Goal: Find specific page/section: Find specific page/section

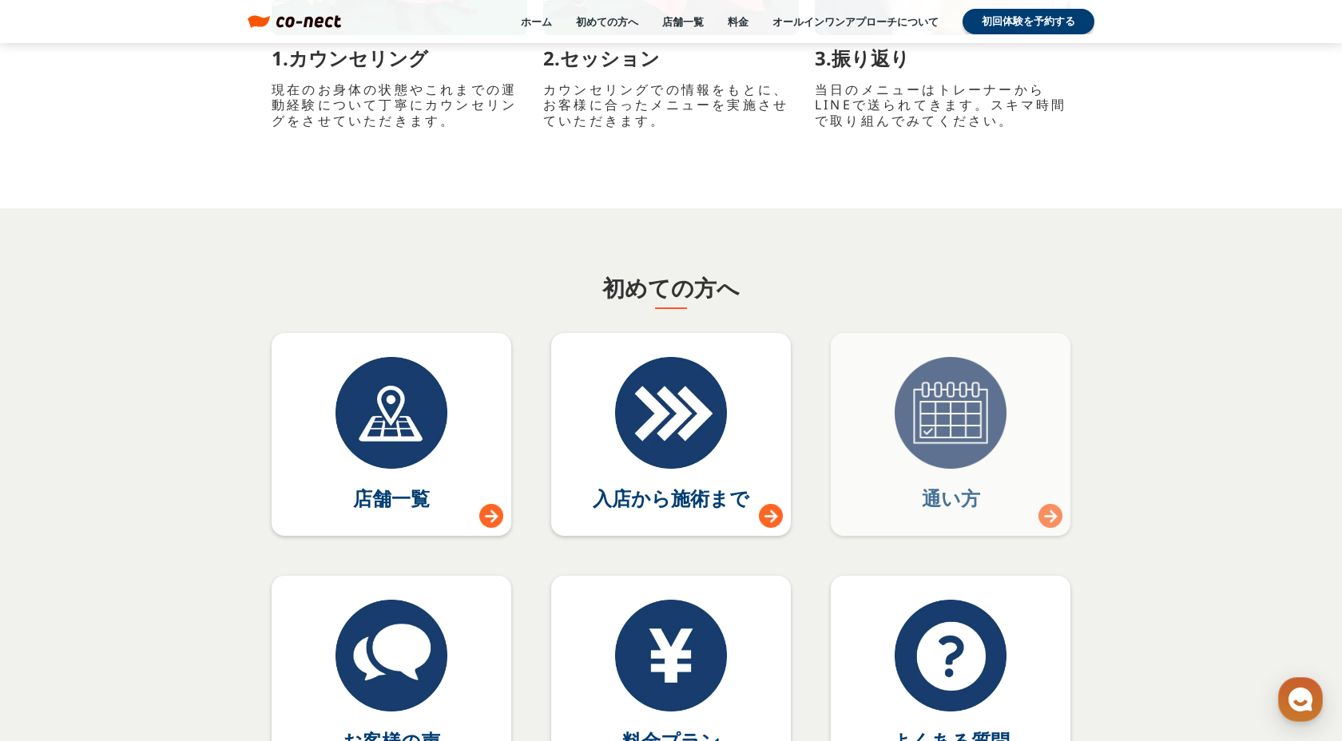
scroll to position [6768, 0]
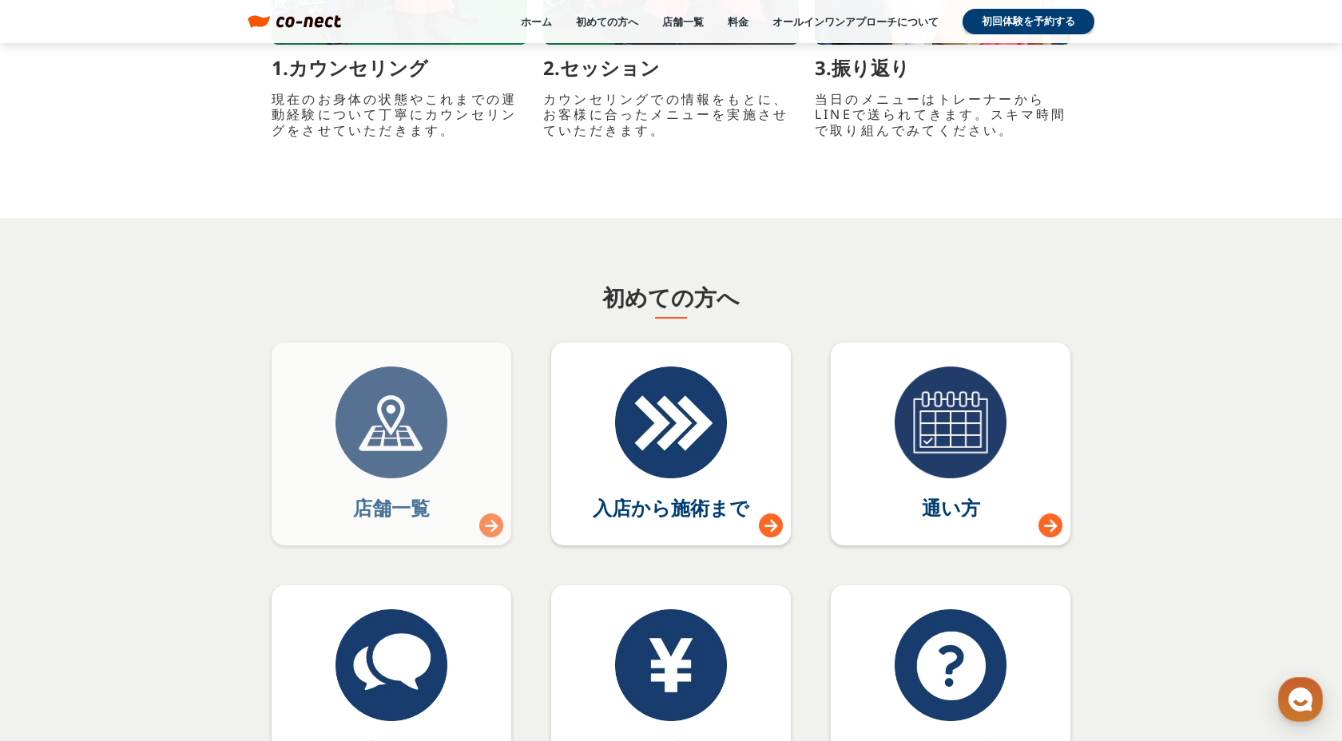
click at [348, 503] on link "店舗一覧" at bounding box center [392, 444] width 240 height 203
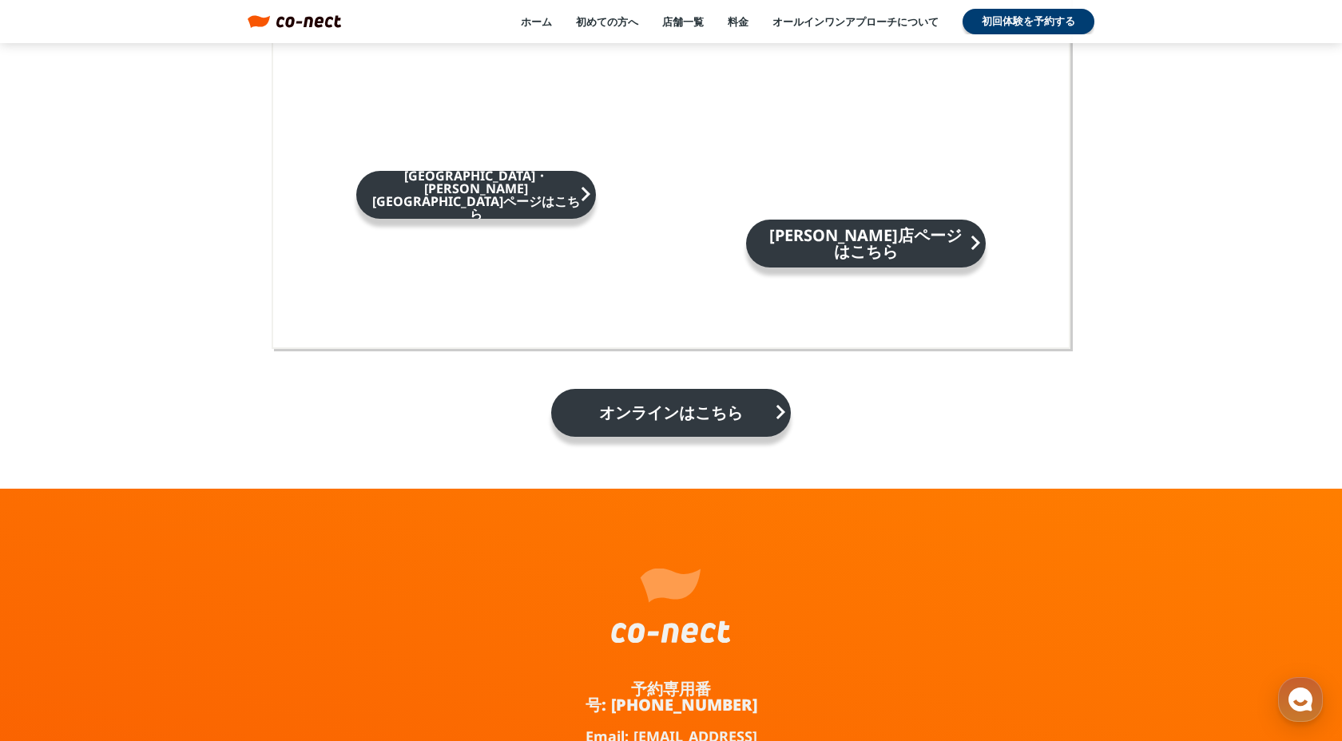
scroll to position [2507, 0]
